Goal: Task Accomplishment & Management: Use online tool/utility

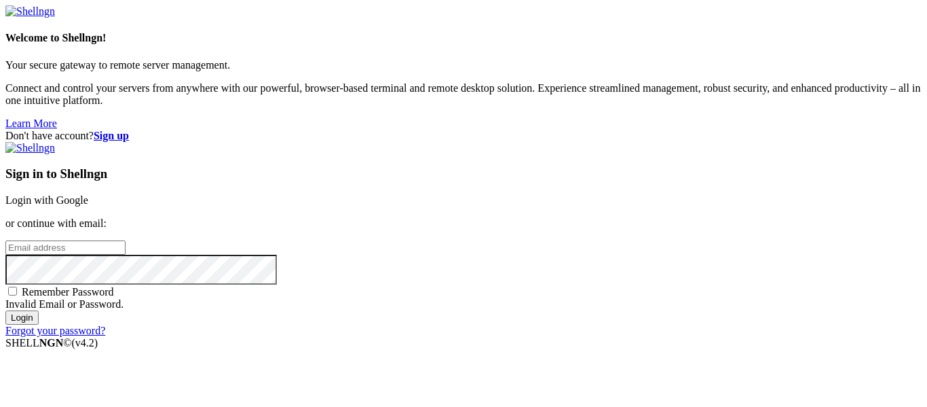
scroll to position [14, 0]
click at [129, 130] on strong "Sign up" at bounding box center [111, 136] width 35 height 12
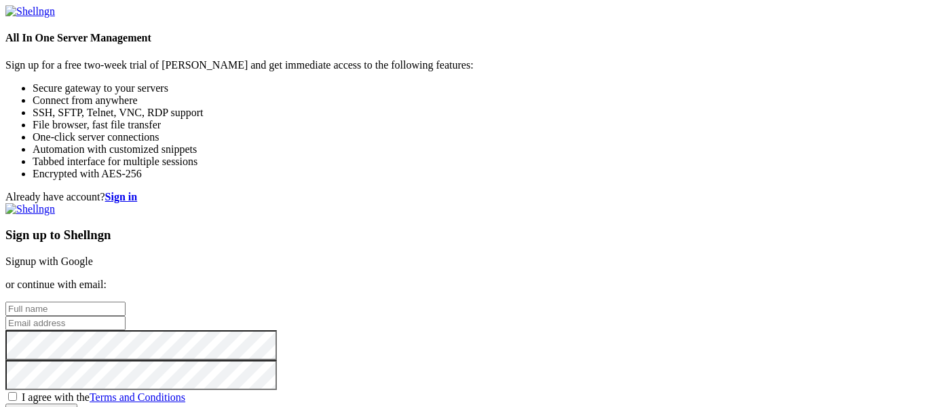
click at [126, 301] on input "text" at bounding box center [65, 308] width 120 height 14
type input "Aiden Foard"
type input "c"
type input "aiden.foard@student.nisdtx.org"
click at [185, 391] on span "I agree with the Terms and Conditions" at bounding box center [104, 397] width 164 height 12
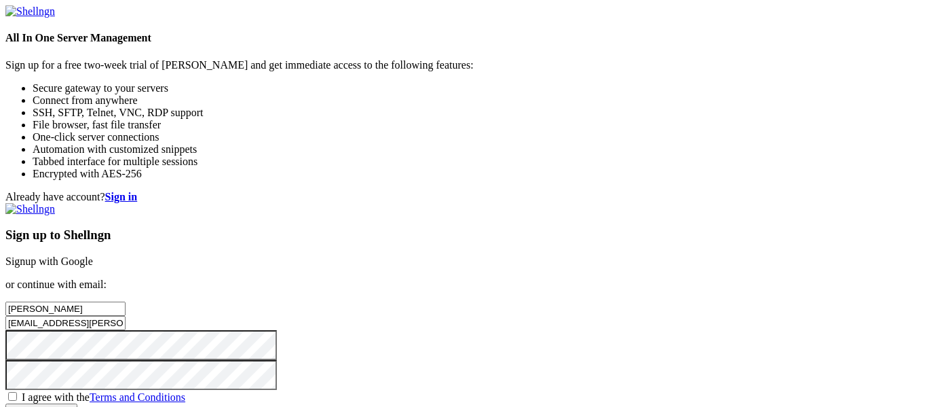
click at [17, 392] on input "I agree with the Terms and Conditions" at bounding box center [12, 396] width 9 height 9
checkbox input "true"
click at [77, 403] on input "Create account" at bounding box center [41, 410] width 72 height 14
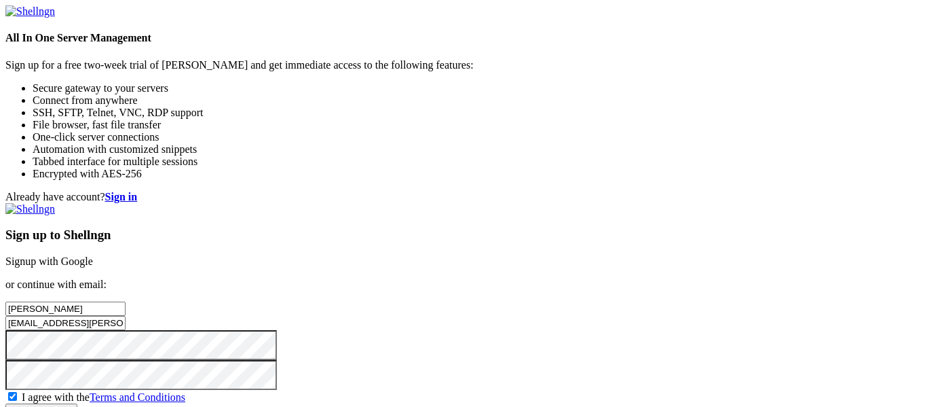
scroll to position [116, 0]
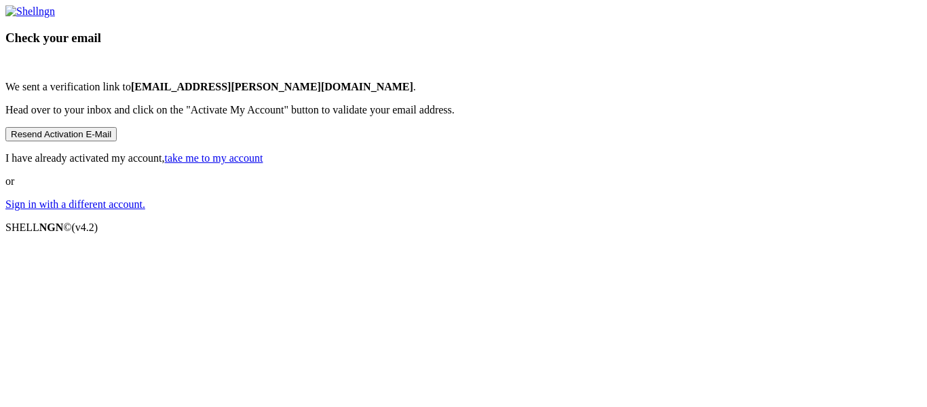
click at [263, 164] on link "take me to my account" at bounding box center [214, 158] width 98 height 12
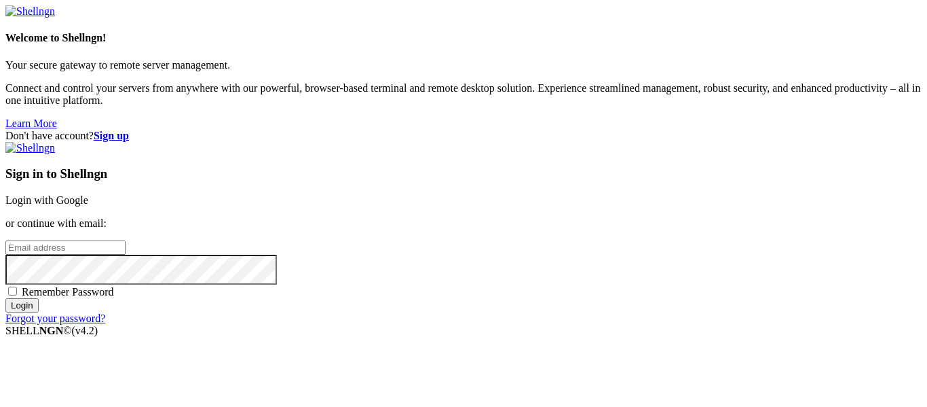
click at [126, 240] on input "email" at bounding box center [65, 247] width 120 height 14
type input "[EMAIL_ADDRESS][PERSON_NAME][DOMAIN_NAME]"
click at [5, 298] on input "Login" at bounding box center [21, 305] width 33 height 14
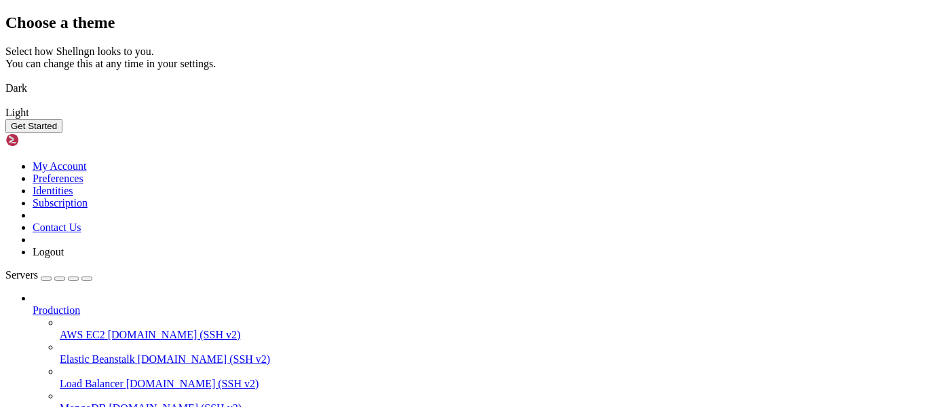
click at [5, 79] on img at bounding box center [5, 79] width 0 height 0
click at [62, 133] on button "Get Started" at bounding box center [33, 126] width 57 height 14
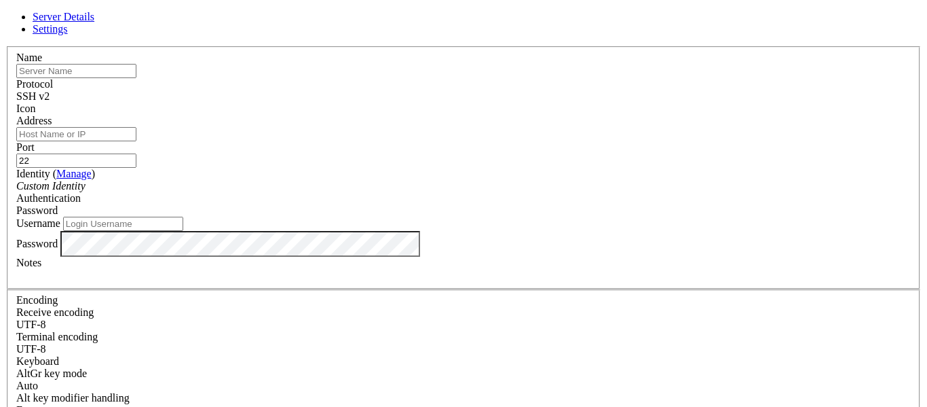
click at [136, 78] on input "text" at bounding box center [76, 71] width 120 height 14
type input "q"
click at [136, 141] on input "Address" at bounding box center [76, 134] width 120 height 14
type input "amretar.com"
click at [136, 153] on input "22" at bounding box center [76, 160] width 120 height 14
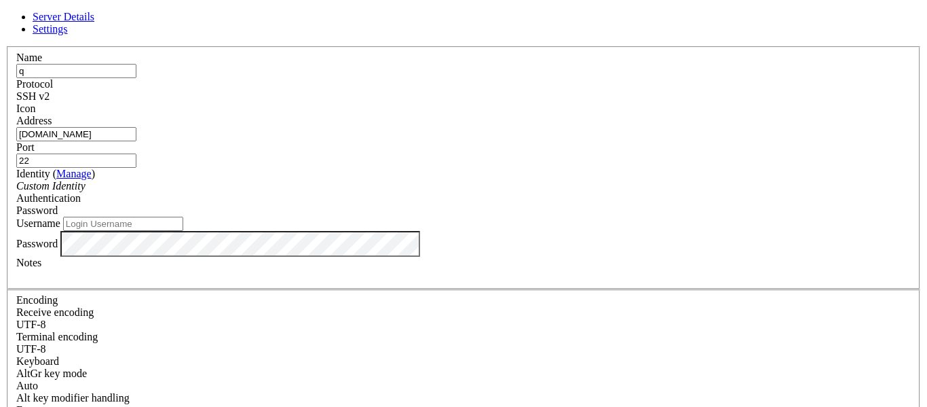
type input "2"
type input "6969"
click at [35, 141] on label "Port" at bounding box center [25, 147] width 18 height 12
click at [136, 153] on input "6969" at bounding box center [76, 160] width 120 height 14
drag, startPoint x: 585, startPoint y: 140, endPoint x: 481, endPoint y: 139, distance: 103.9
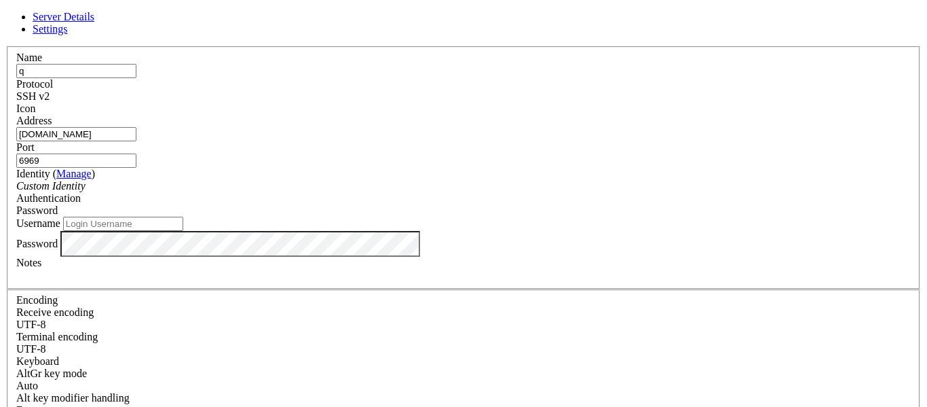
click at [481, 139] on fieldset "Name q Protocol SSH v2 Icon Address amretar.com Port 6969 ( Manage )" at bounding box center [464, 167] width 914 height 243
type input "22"
click at [136, 141] on input "amretar.com" at bounding box center [76, 134] width 120 height 14
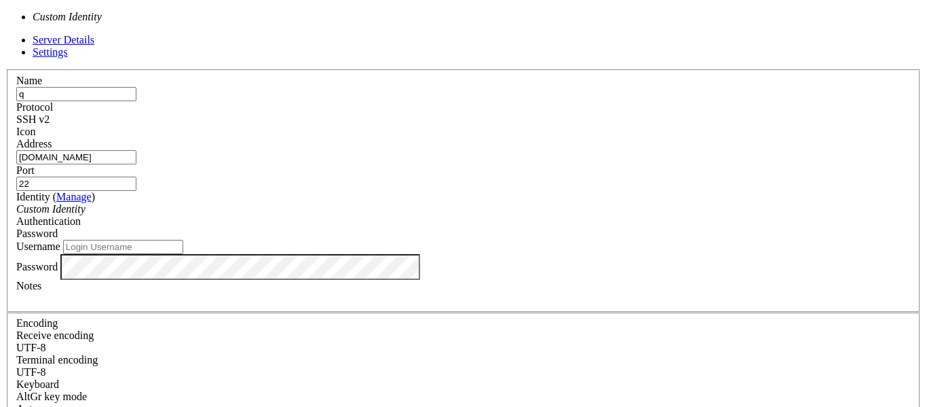
click at [377, 203] on div "Custom Identity" at bounding box center [463, 209] width 895 height 12
click at [559, 227] on div "Password" at bounding box center [463, 233] width 895 height 12
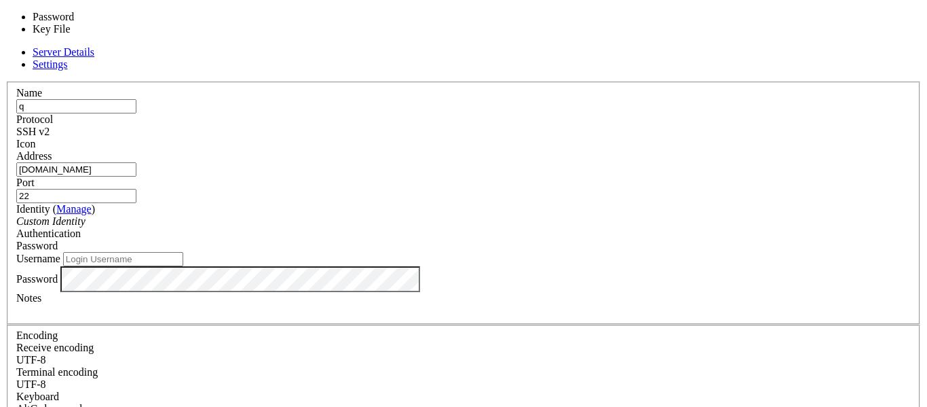
click at [557, 240] on div "Password" at bounding box center [463, 246] width 895 height 12
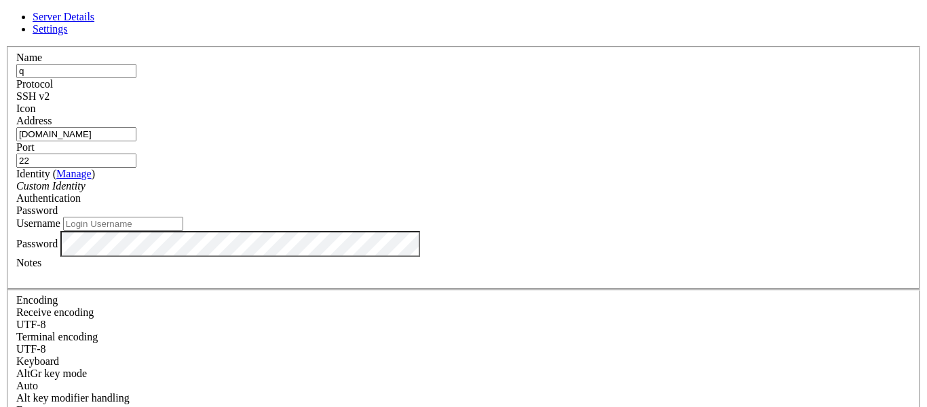
click at [424, 229] on div "Username" at bounding box center [463, 224] width 895 height 14
click at [183, 231] on input "Username" at bounding box center [123, 224] width 120 height 14
type input "serve"
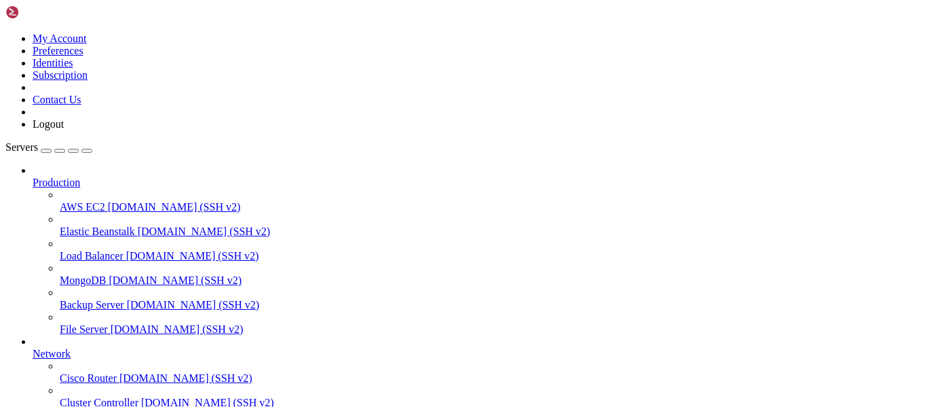
scroll to position [141, 0]
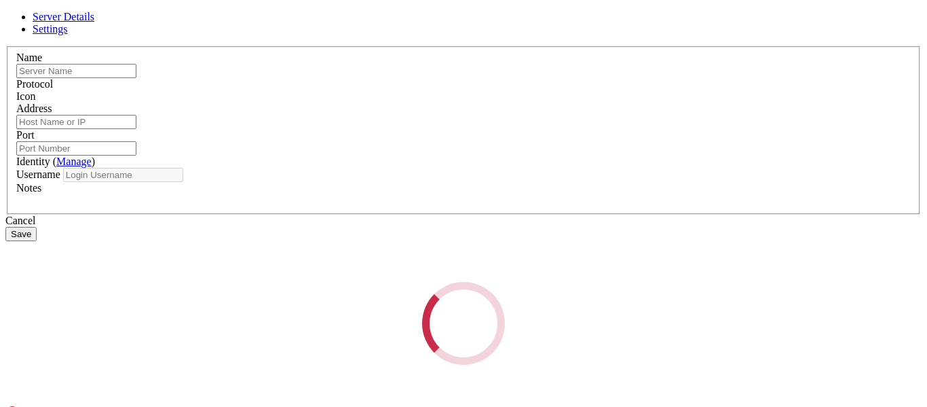
type input "q"
type input "amretar.com"
type input "22"
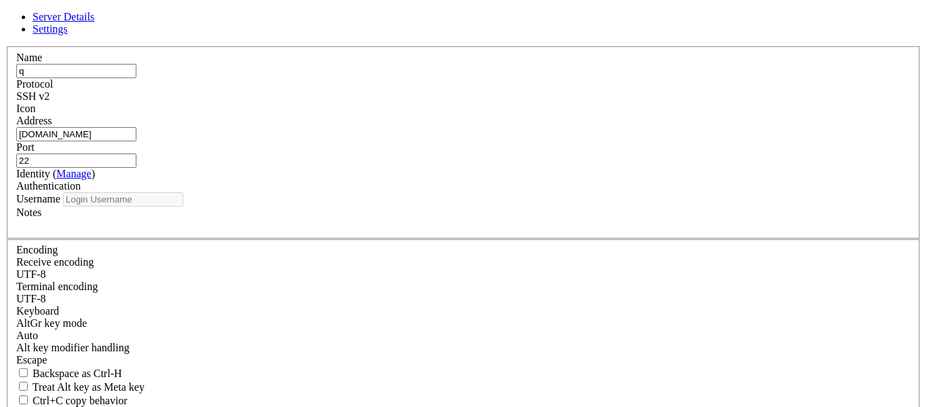
type input "serve"
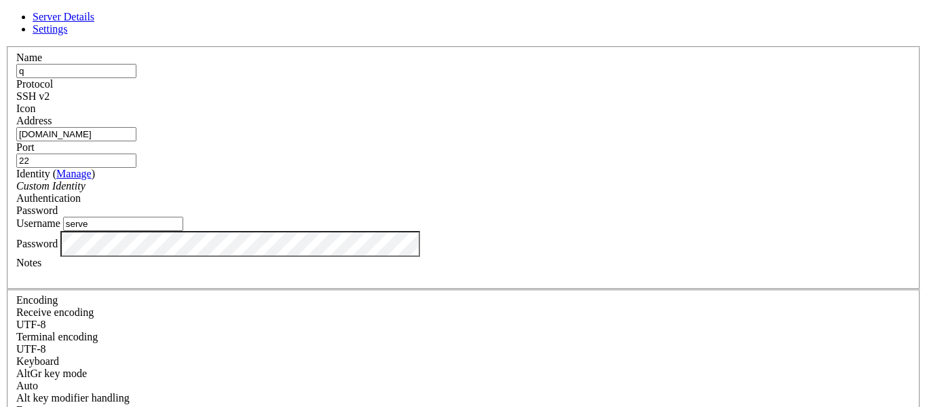
click at [136, 153] on input "22" at bounding box center [76, 160] width 120 height 14
click at [136, 139] on input "amretar.com" at bounding box center [76, 134] width 120 height 14
paste input "97.176.9.128"
type input "97.176.9.128"
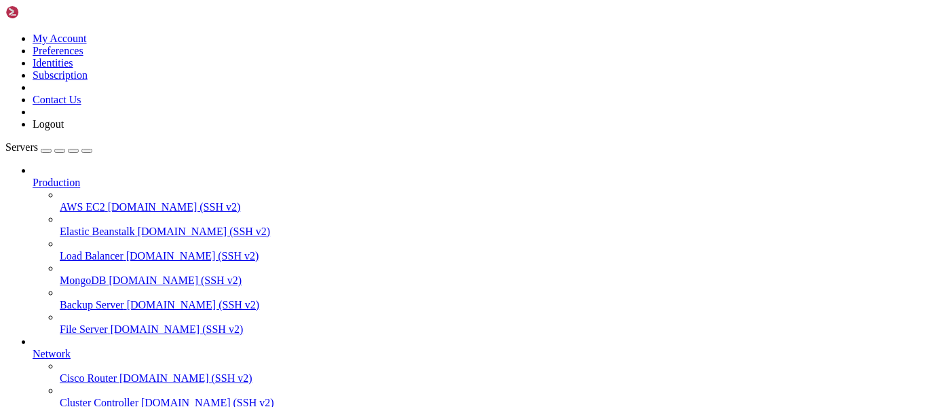
scroll to position [354, 0]
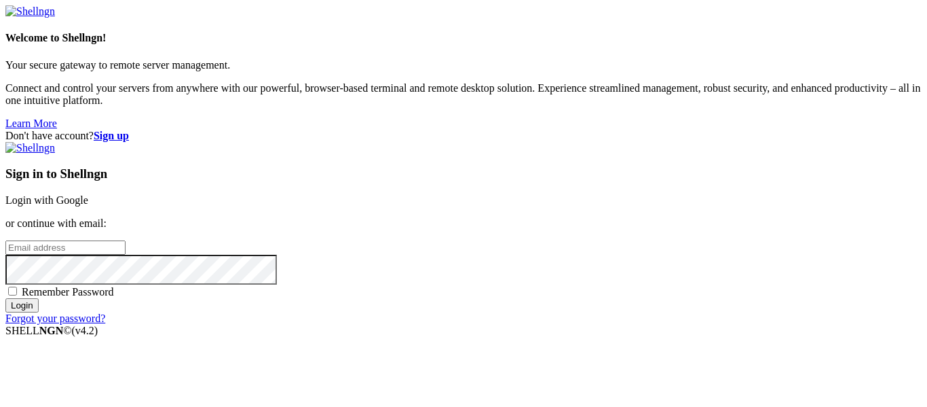
click at [126, 240] on input "email" at bounding box center [65, 247] width 120 height 14
click at [589, 166] on h3 "Sign in to Shellngn" at bounding box center [463, 173] width 917 height 15
type input "[EMAIL_ADDRESS][PERSON_NAME][DOMAIN_NAME]"
click at [5, 298] on input "Login" at bounding box center [21, 305] width 33 height 14
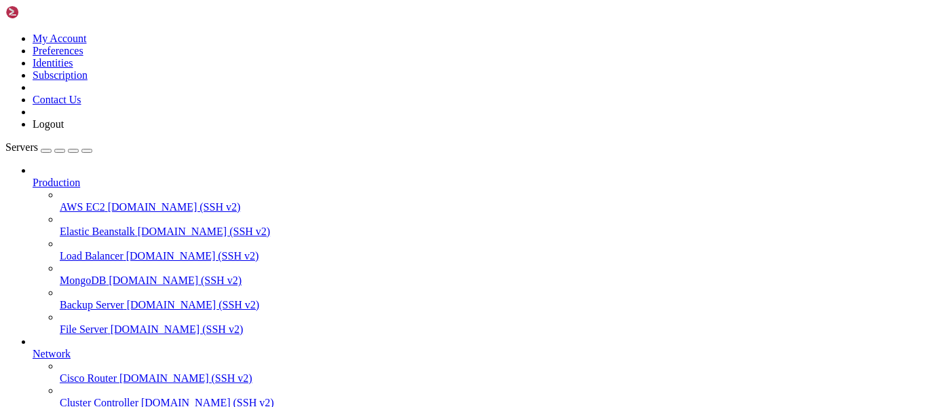
scroll to position [141, 0]
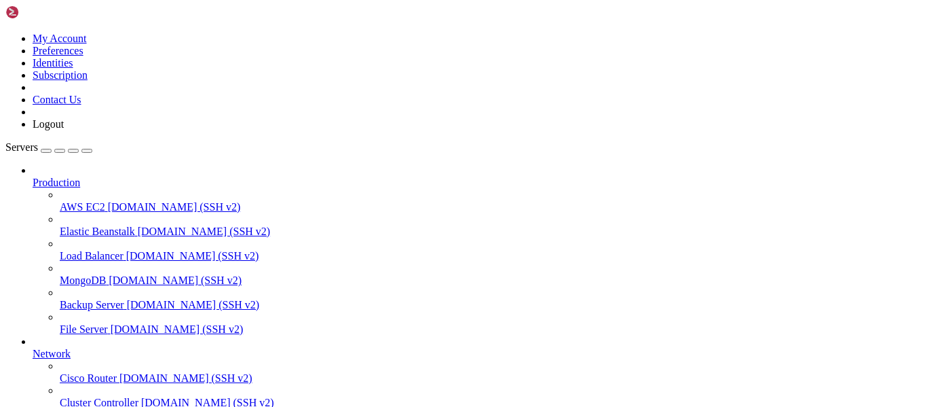
scroll to position [61, 0]
